Goal: Use online tool/utility: Utilize a website feature to perform a specific function

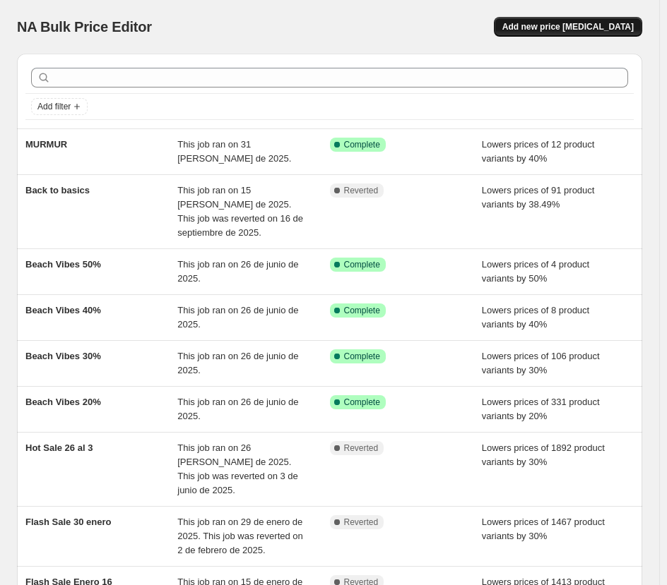
click at [603, 25] on span "Add new price [MEDICAL_DATA]" at bounding box center [567, 26] width 131 height 11
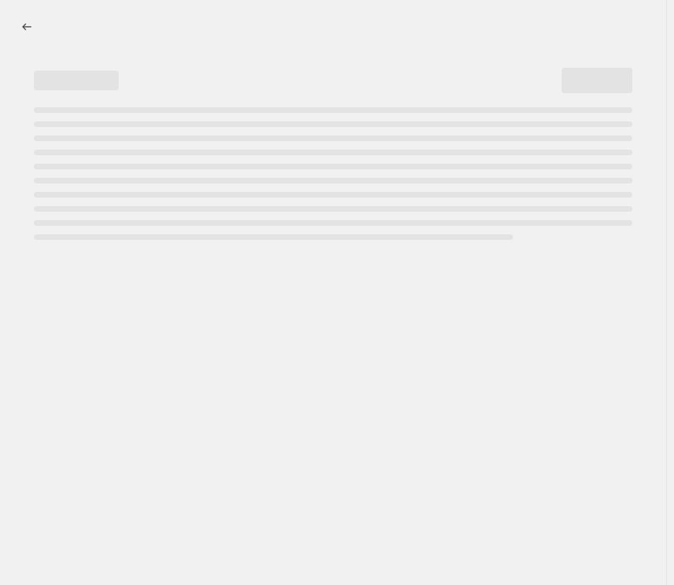
select select "percentage"
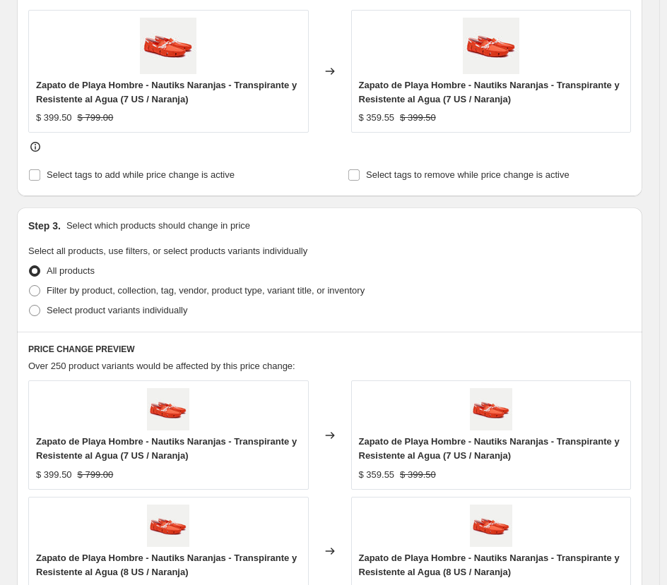
scroll to position [636, 0]
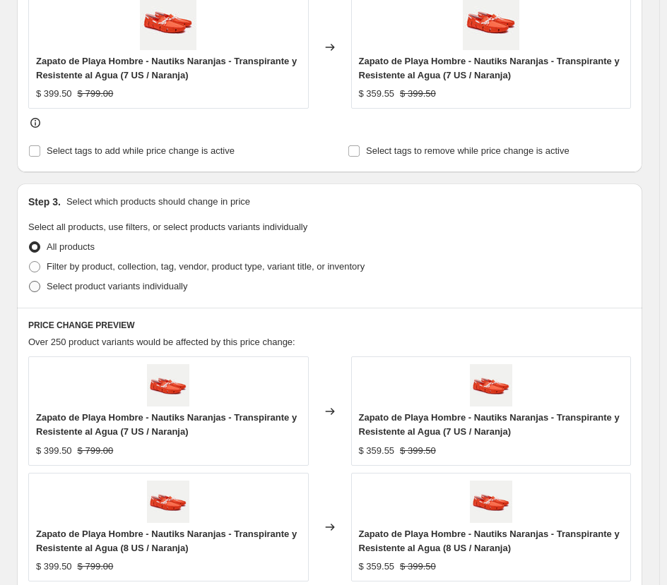
click at [35, 288] on span at bounding box center [34, 286] width 11 height 11
click at [30, 282] on input "Select product variants individually" at bounding box center [29, 281] width 1 height 1
radio input "true"
